Goal: Transaction & Acquisition: Obtain resource

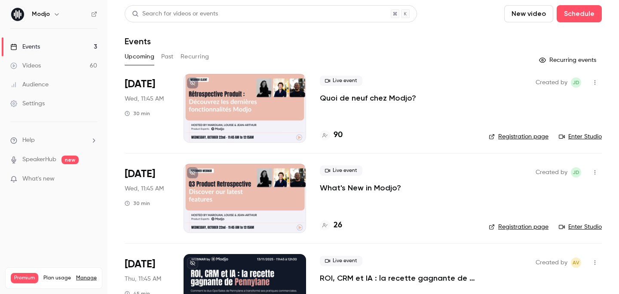
click at [364, 99] on p "Quoi de neuf chez Modjo?" at bounding box center [368, 98] width 96 height 10
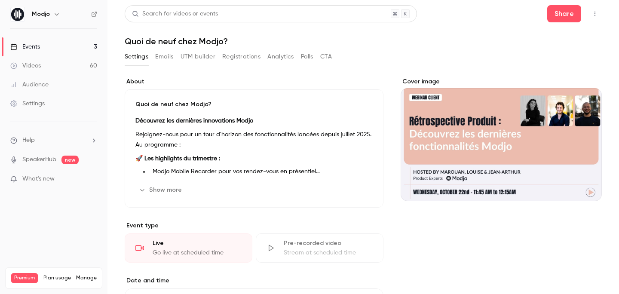
click at [248, 58] on button "Registrations" at bounding box center [241, 57] width 38 height 14
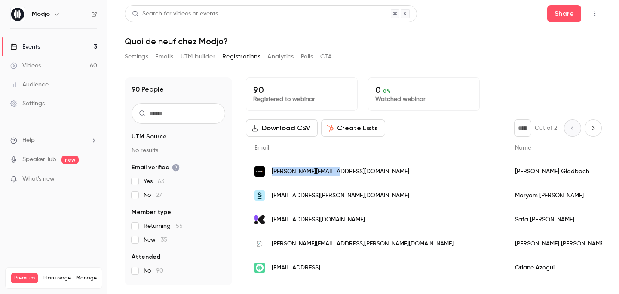
drag, startPoint x: 343, startPoint y: 173, endPoint x: 271, endPoint y: 173, distance: 71.8
click at [271, 173] on div "[PERSON_NAME][EMAIL_ADDRESS][DOMAIN_NAME]" at bounding box center [376, 171] width 260 height 24
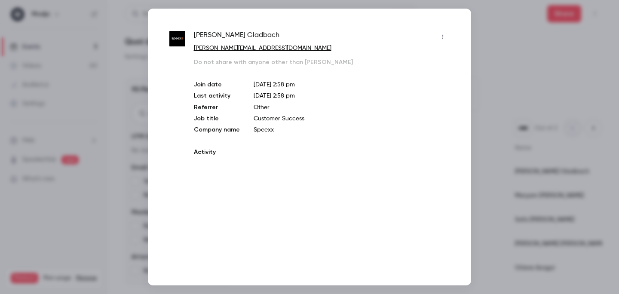
click at [486, 49] on div at bounding box center [309, 147] width 619 height 294
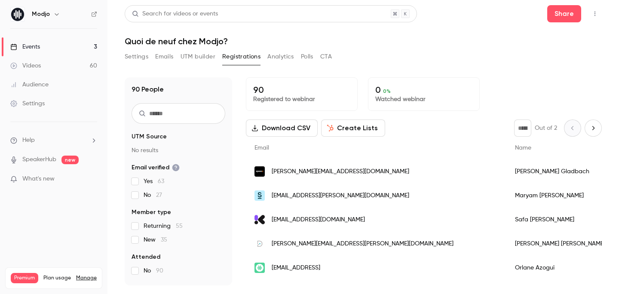
click at [275, 131] on button "Download CSV" at bounding box center [282, 127] width 72 height 17
click at [285, 127] on button "Download CSV" at bounding box center [282, 127] width 72 height 17
click at [409, 77] on div "90 People UTM Source No results Email verified Yes 63 No 27 Member type Returni…" at bounding box center [363, 176] width 477 height 218
